Goal: Task Accomplishment & Management: Manage account settings

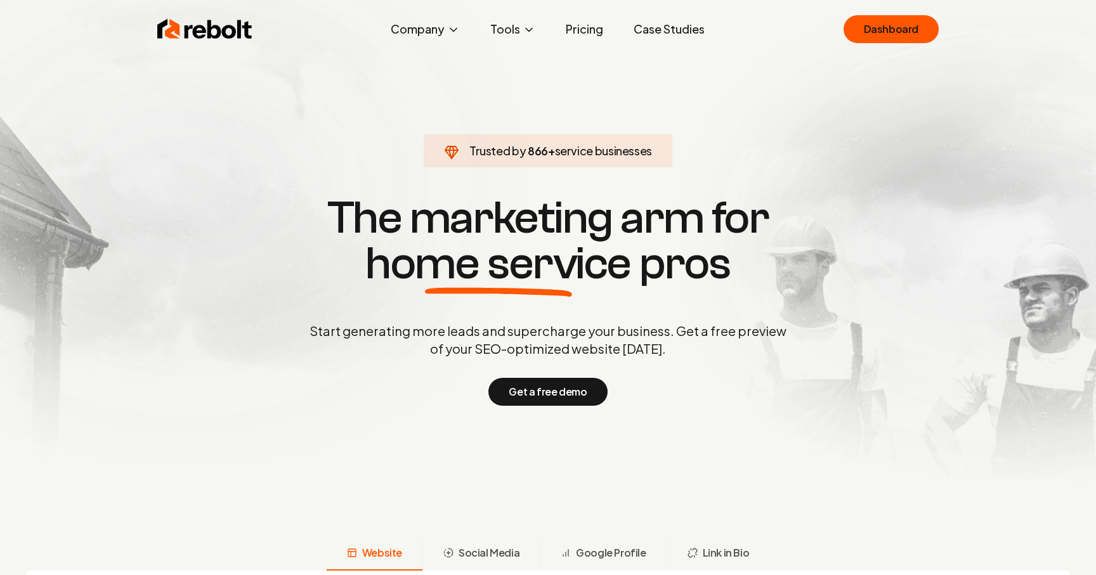
click at [938, 31] on ul "Dashboard" at bounding box center [891, 29] width 95 height 28
click at [867, 30] on link "Dashboard" at bounding box center [891, 29] width 95 height 28
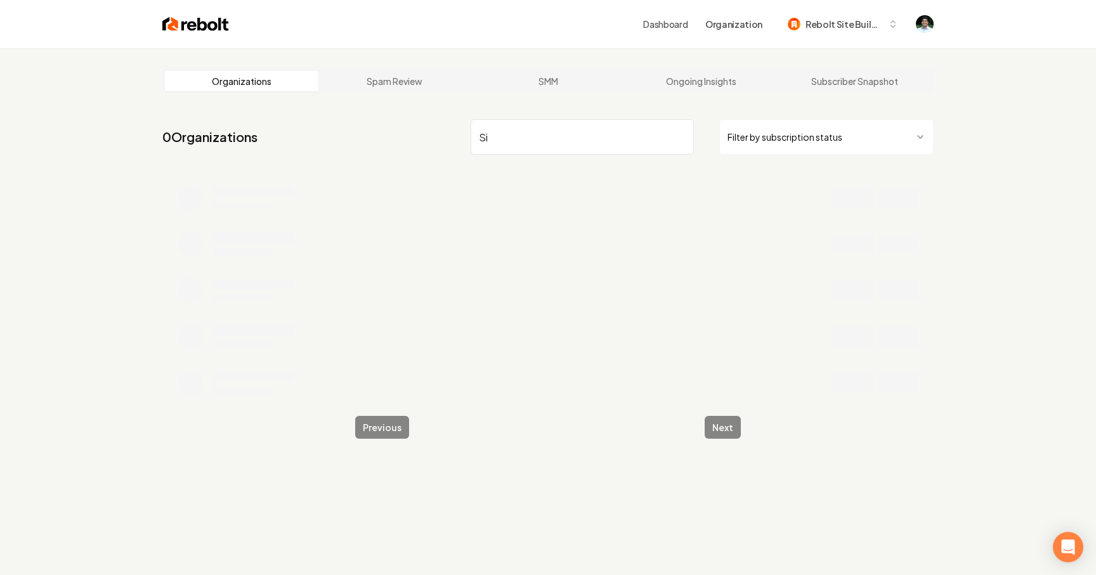
type input "S"
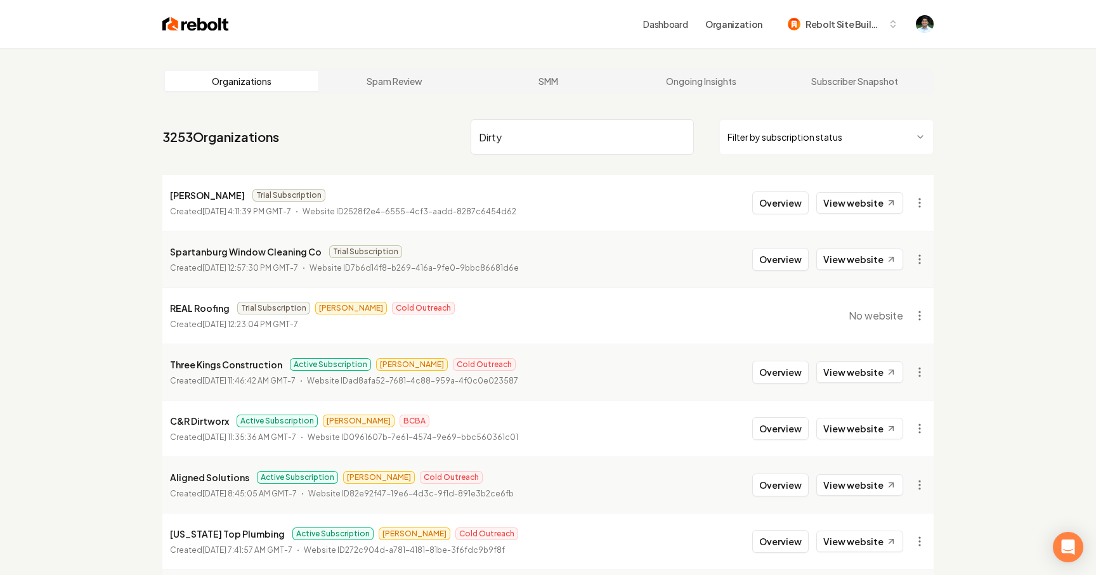
drag, startPoint x: 501, startPoint y: 138, endPoint x: 558, endPoint y: 145, distance: 57.5
click at [501, 138] on input "Dirty" at bounding box center [582, 137] width 223 height 36
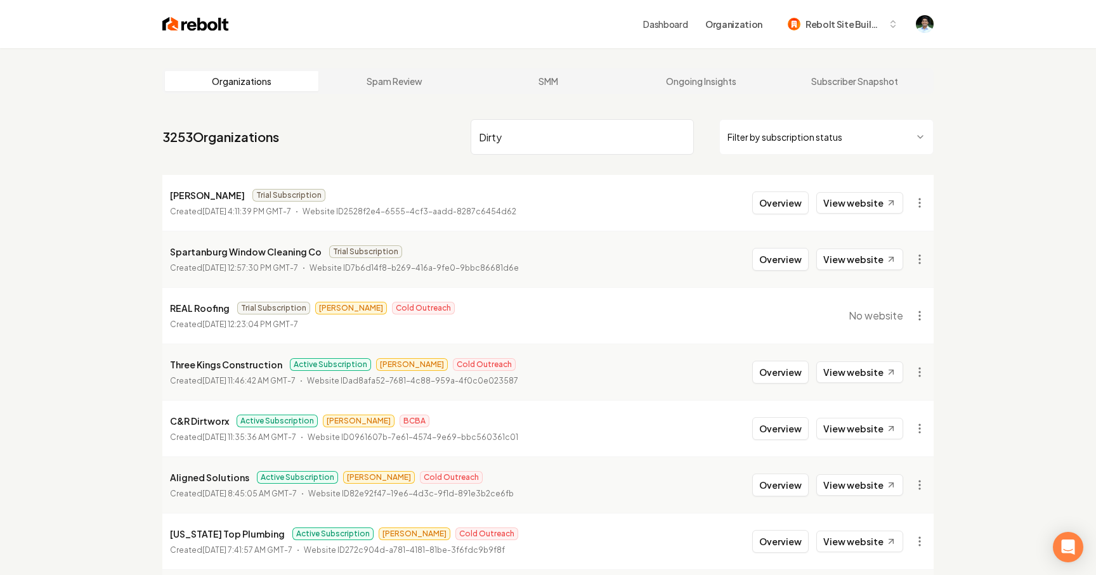
click at [487, 136] on input "Dirty" at bounding box center [582, 137] width 223 height 36
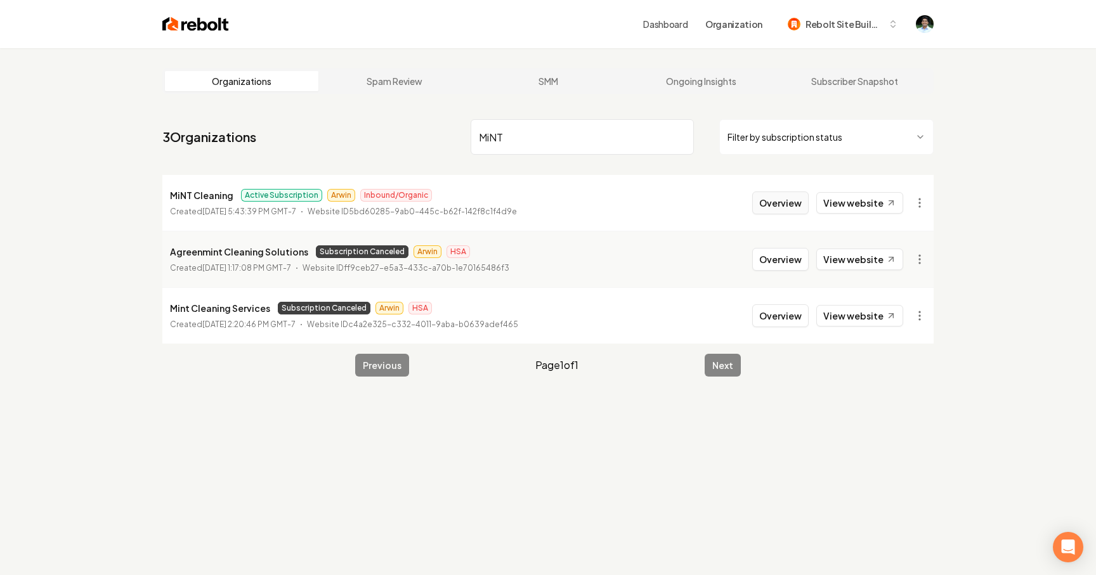
type input "MiNT"
click at [778, 199] on button "Overview" at bounding box center [780, 203] width 56 height 23
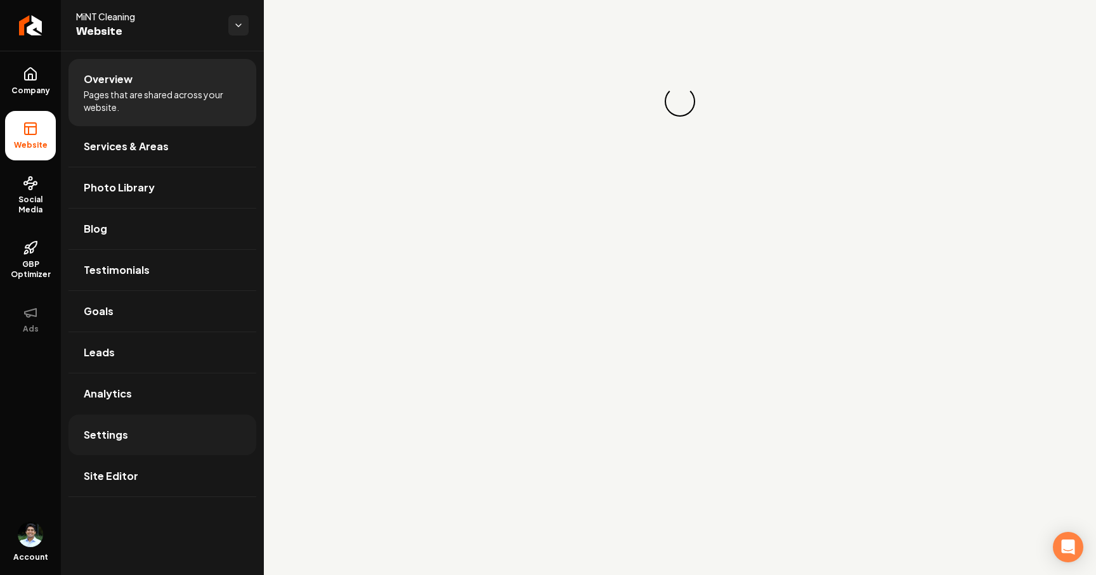
click at [121, 433] on span "Settings" at bounding box center [106, 435] width 44 height 15
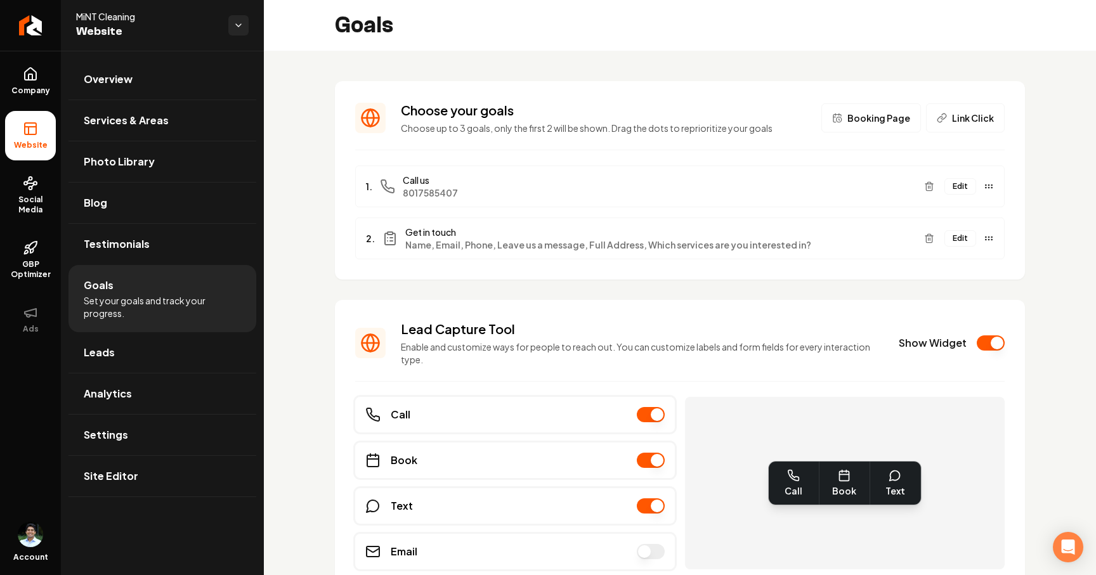
click at [993, 348] on button "Show Widget" at bounding box center [991, 343] width 28 height 15
